Goal: Navigation & Orientation: Find specific page/section

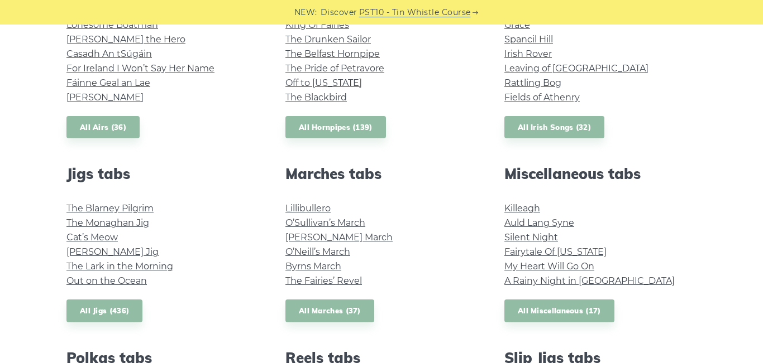
scroll to position [505, 0]
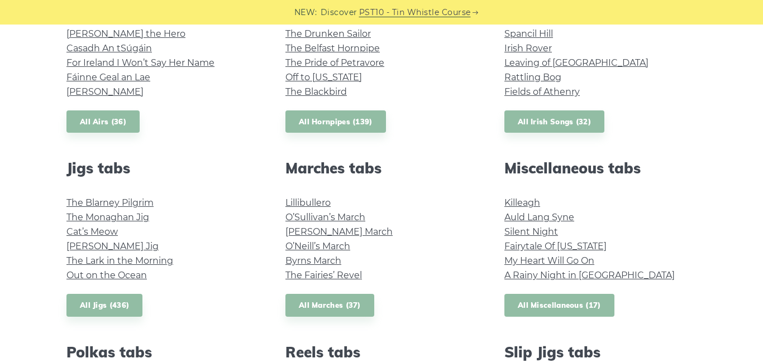
click at [550, 305] on link "All Miscellaneous (17)" at bounding box center [559, 305] width 110 height 23
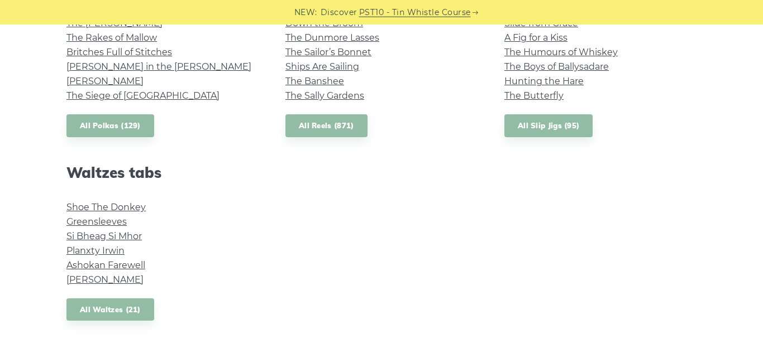
scroll to position [886, 0]
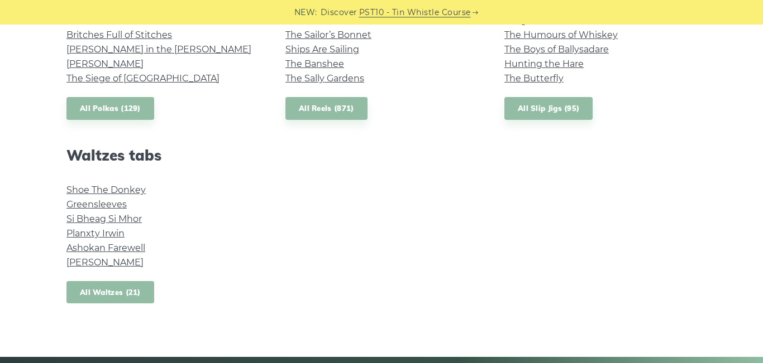
click at [111, 291] on link "All Waltzes (21)" at bounding box center [110, 292] width 88 height 23
